Goal: Information Seeking & Learning: Learn about a topic

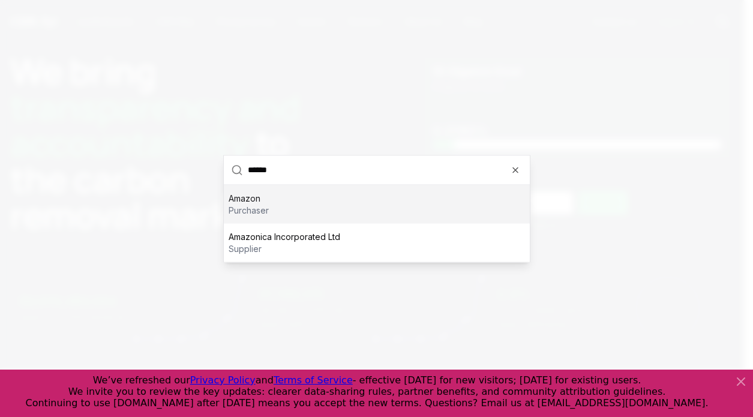
type input "******"
click at [243, 202] on p "Amazon" at bounding box center [249, 198] width 40 height 12
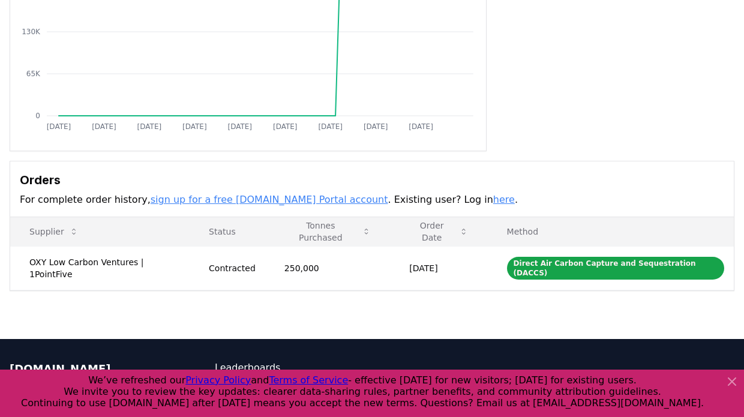
scroll to position [196, 0]
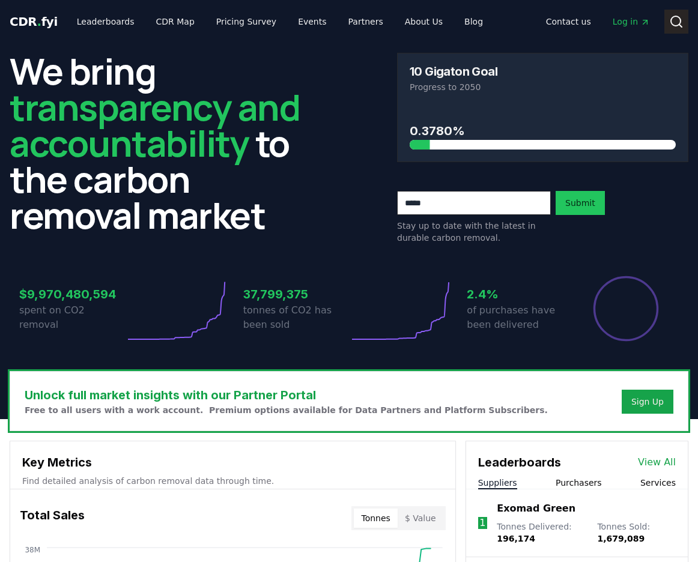
click at [668, 25] on button "Search" at bounding box center [676, 22] width 24 height 24
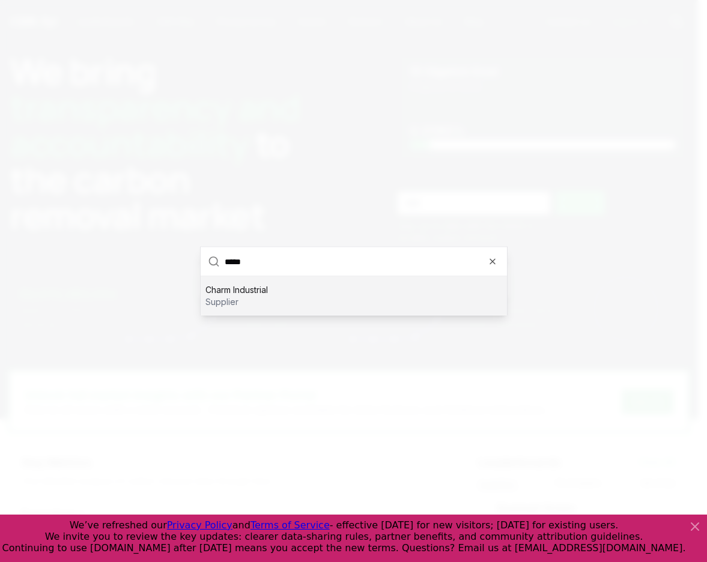
type input "*****"
click at [339, 292] on div "Charm Industrial supplier" at bounding box center [354, 296] width 306 height 38
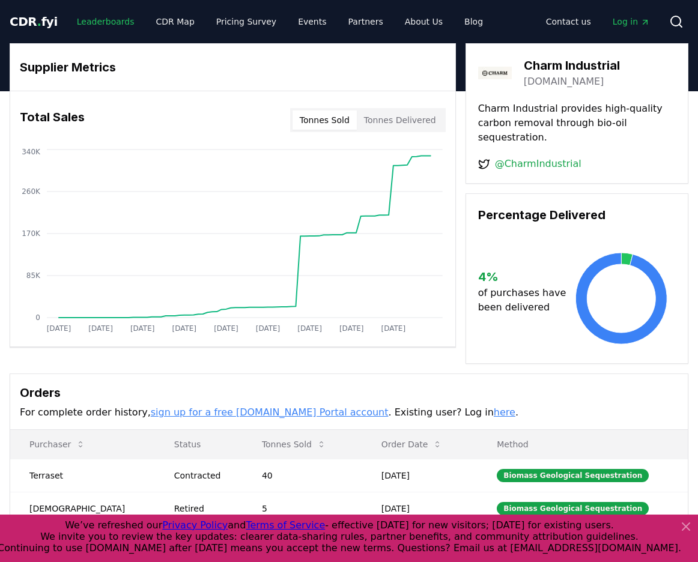
click at [81, 26] on link "Leaderboards" at bounding box center [105, 22] width 77 height 22
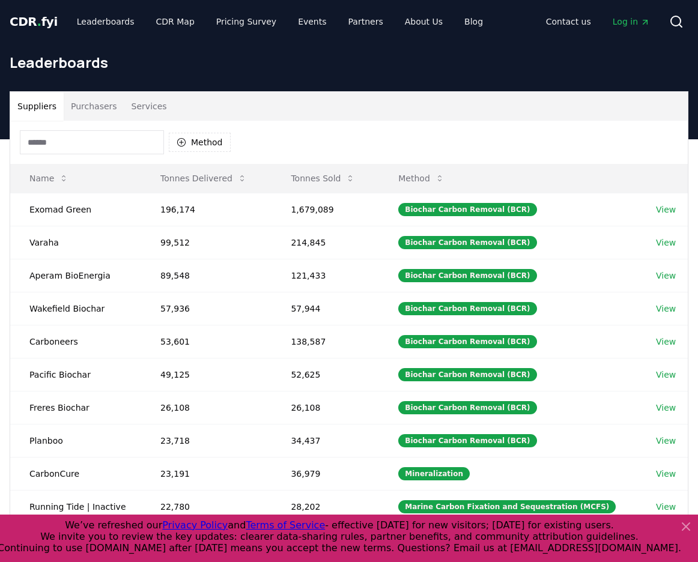
click at [76, 112] on button "Purchasers" at bounding box center [94, 106] width 61 height 29
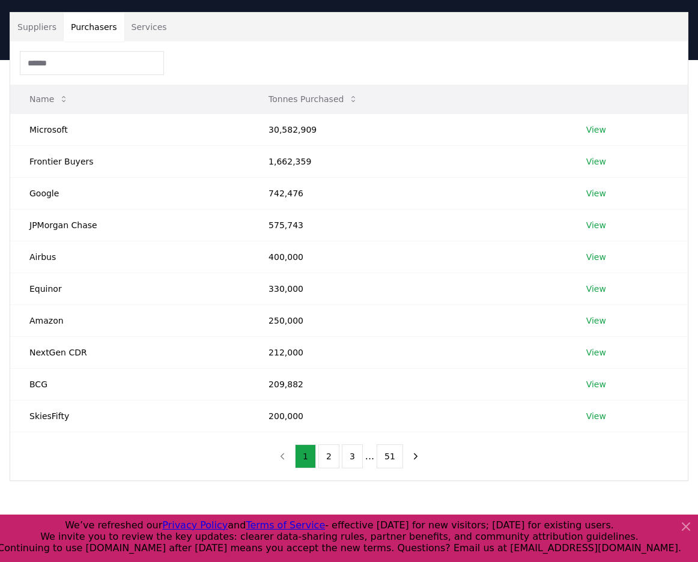
scroll to position [80, 0]
click at [328, 452] on button "2" at bounding box center [328, 456] width 21 height 24
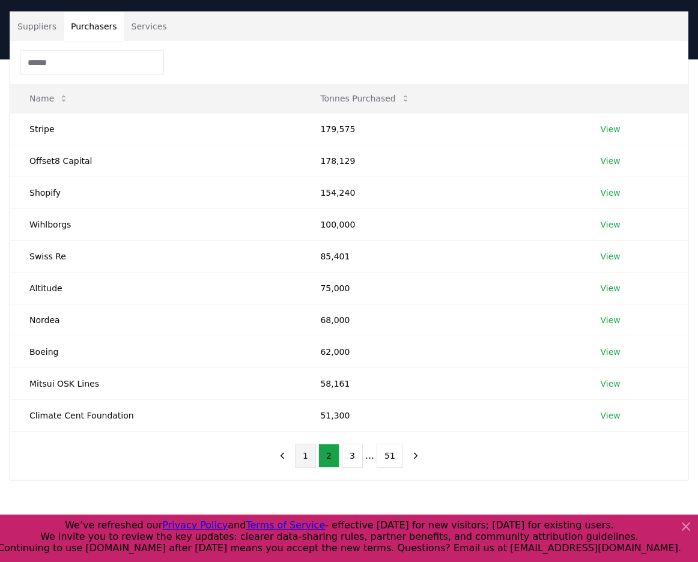
click at [312, 462] on button "1" at bounding box center [305, 456] width 21 height 24
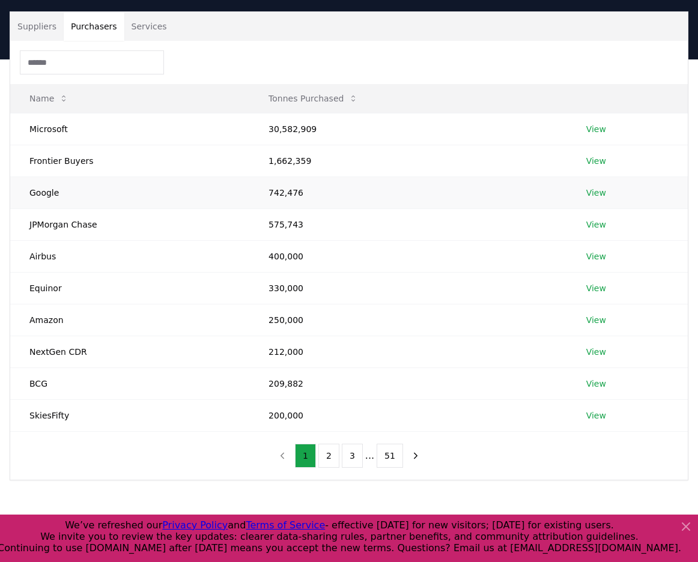
click at [251, 197] on td "742,476" at bounding box center [408, 192] width 318 height 32
click at [325, 452] on button "2" at bounding box center [328, 456] width 21 height 24
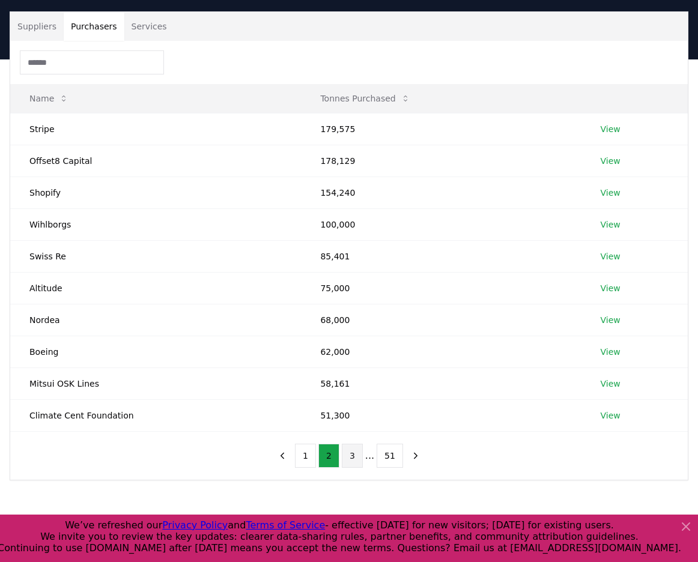
click at [360, 465] on button "3" at bounding box center [352, 456] width 21 height 24
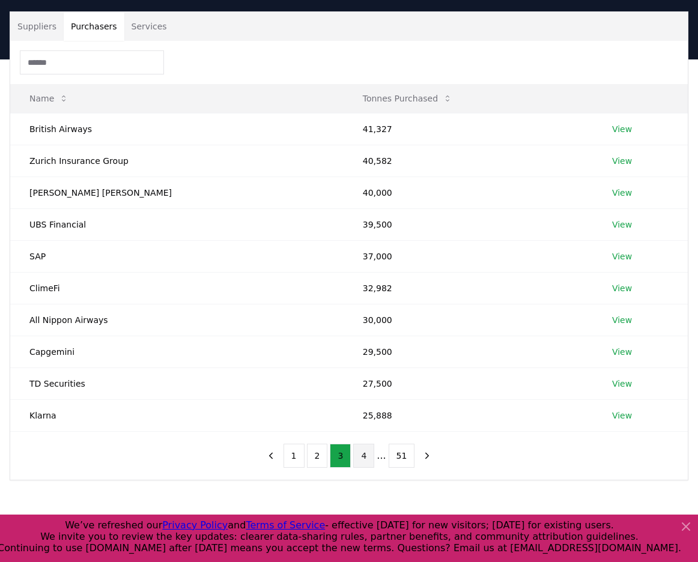
click at [370, 460] on button "4" at bounding box center [363, 456] width 21 height 24
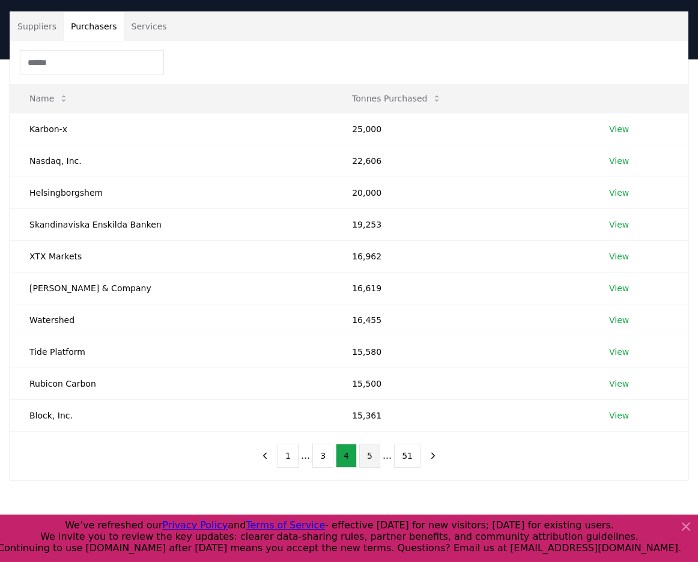
click at [373, 459] on button "5" at bounding box center [369, 456] width 21 height 24
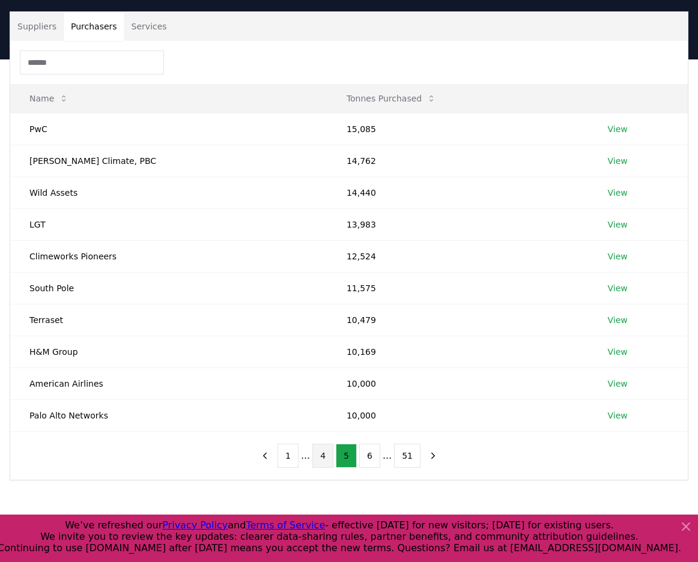
click at [325, 456] on button "4" at bounding box center [322, 456] width 21 height 24
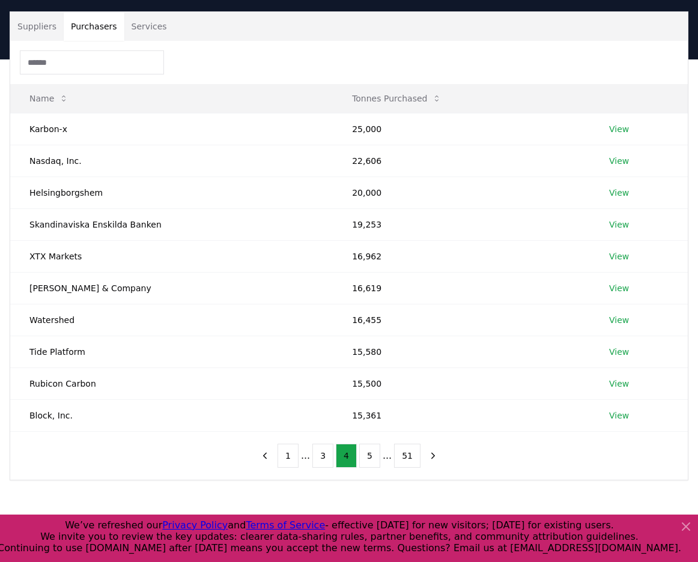
click at [93, 481] on div "Suppliers Purchasers Services Name Tonnes Purchased Karbon-x 25,000 View Nasdaq…" at bounding box center [349, 293] width 698 height 469
click at [370, 460] on button "5" at bounding box center [369, 456] width 21 height 24
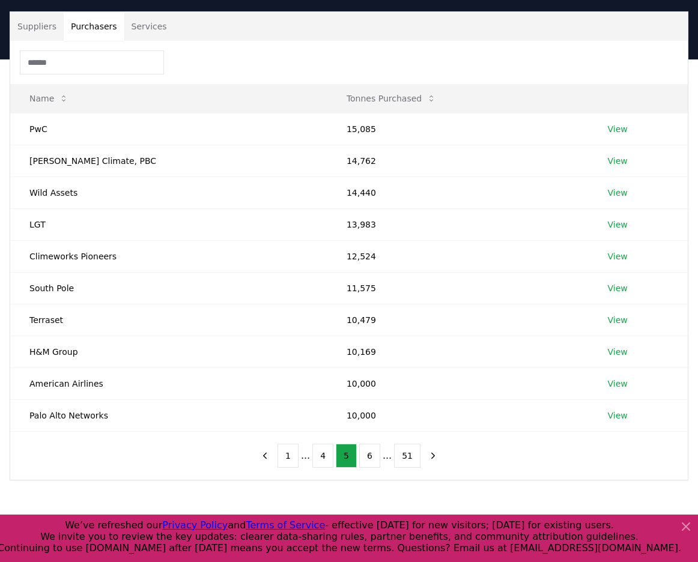
click at [495, 474] on div "Name Tonnes Purchased PwC 15,085 View [PERSON_NAME] Climate, PBC 14,762 View Wi…" at bounding box center [348, 260] width 677 height 439
click at [373, 457] on button "6" at bounding box center [369, 456] width 21 height 24
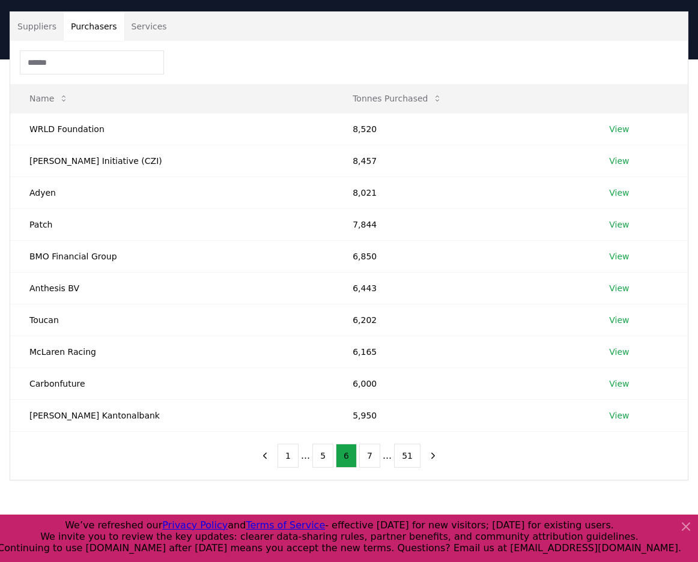
click at [505, 472] on div "Name Tonnes Purchased WRLD Foundation 8,520 View [PERSON_NAME] Initiative (CZI)…" at bounding box center [348, 260] width 677 height 439
click at [372, 452] on button "7" at bounding box center [369, 456] width 21 height 24
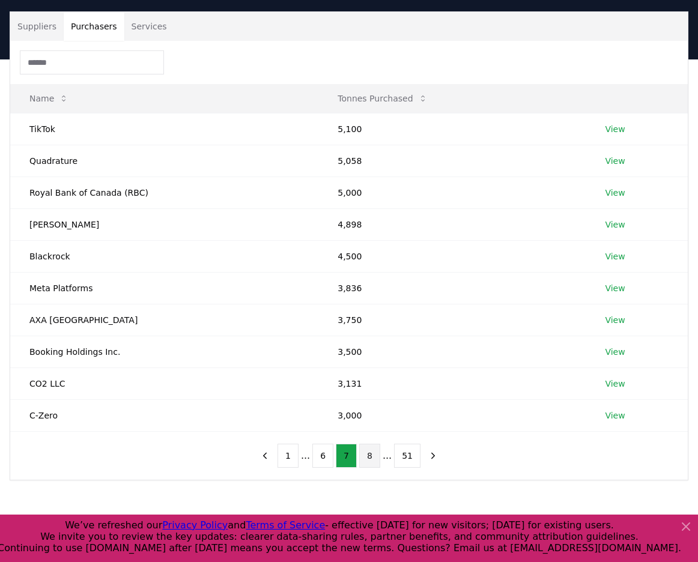
click at [372, 457] on button "8" at bounding box center [369, 456] width 21 height 24
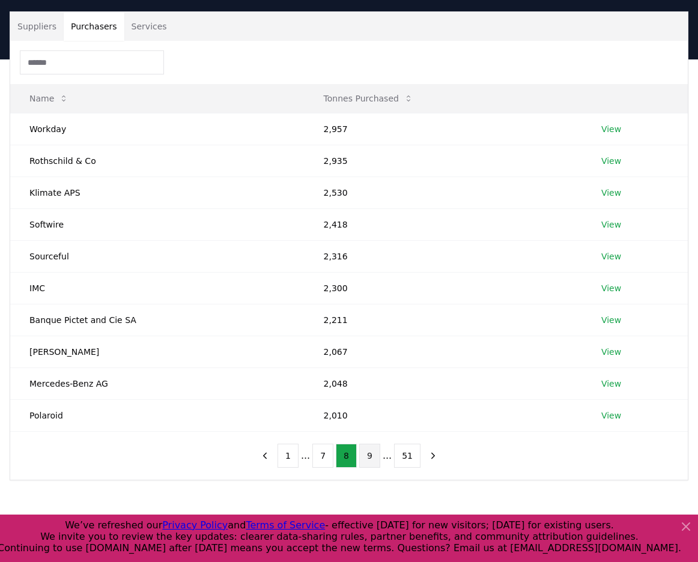
click at [373, 462] on button "9" at bounding box center [369, 456] width 21 height 24
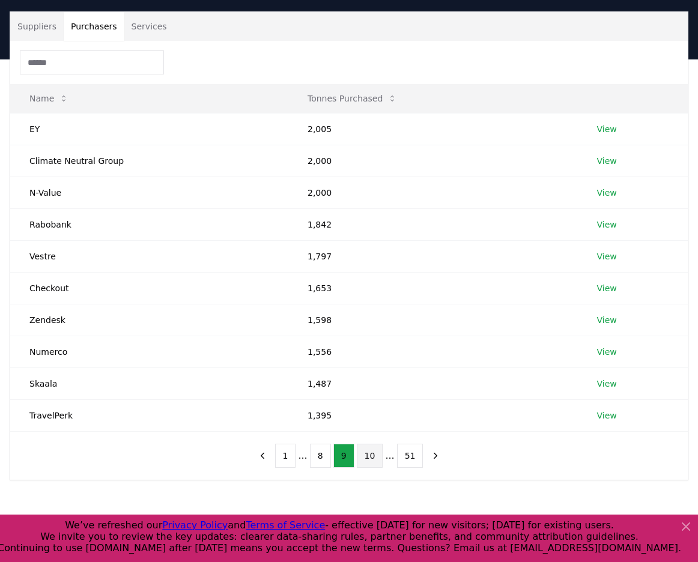
click at [373, 460] on button "10" at bounding box center [370, 456] width 26 height 24
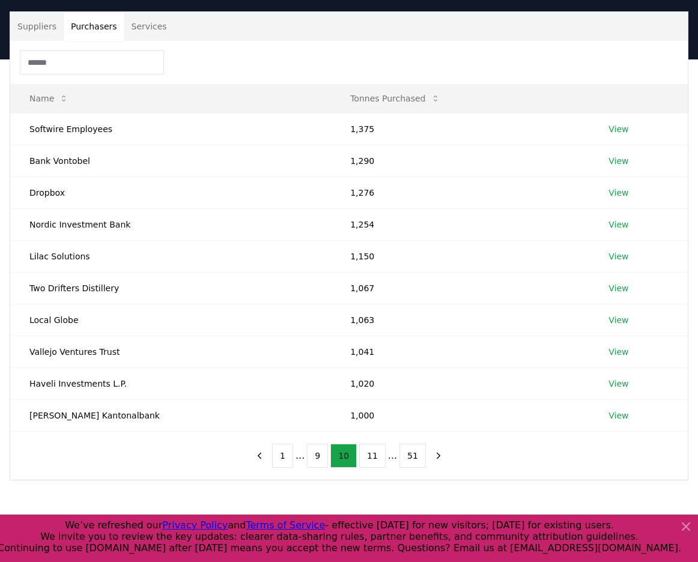
click at [373, 460] on button "11" at bounding box center [372, 456] width 26 height 24
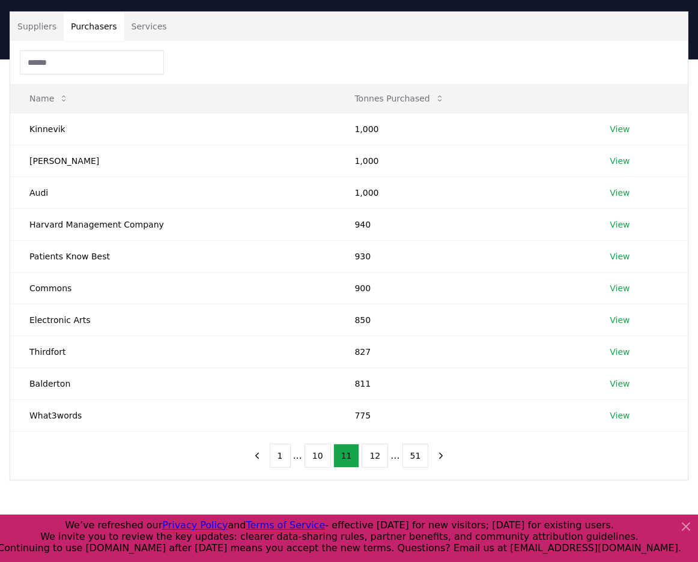
click at [86, 466] on div "Name Tonnes Purchased Kinnevik 1,000 View [PERSON_NAME] 1,000 View Audi 1,000 V…" at bounding box center [348, 260] width 677 height 439
click at [49, 478] on div "Name Tonnes Purchased Kinnevik 1,000 View [PERSON_NAME] 1,000 View Audi 1,000 V…" at bounding box center [348, 260] width 677 height 439
click at [373, 459] on button "12" at bounding box center [374, 456] width 26 height 24
